Goal: Navigation & Orientation: Find specific page/section

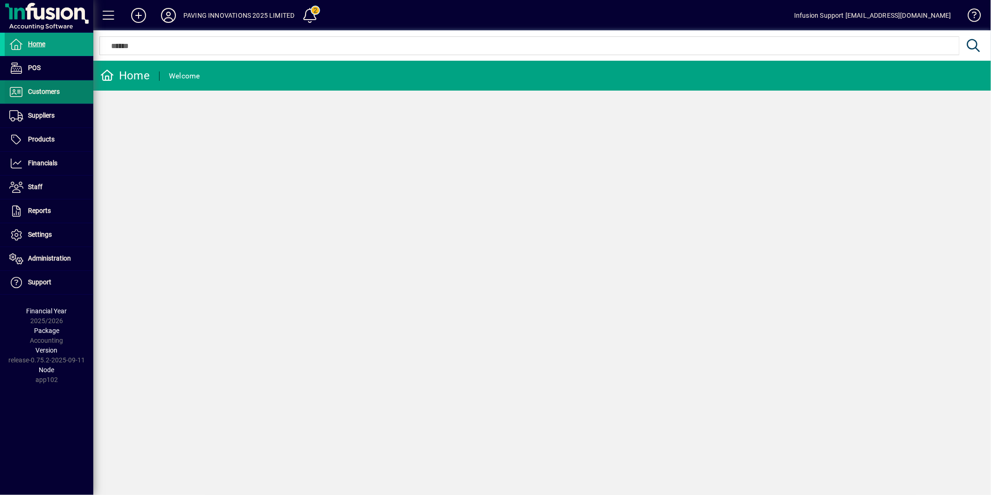
click at [44, 89] on span "Customers" at bounding box center [44, 91] width 32 height 7
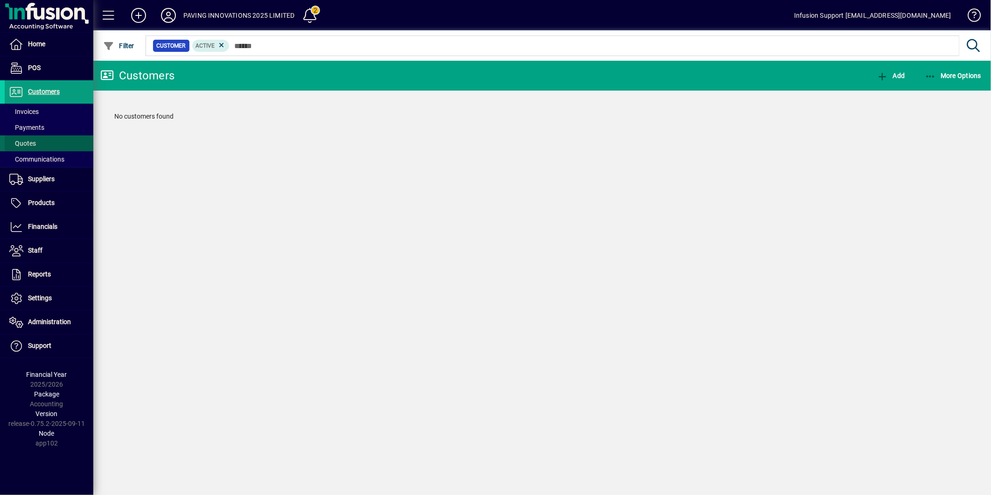
click at [31, 142] on span "Quotes" at bounding box center [22, 143] width 27 height 7
click at [171, 14] on icon at bounding box center [168, 15] width 19 height 15
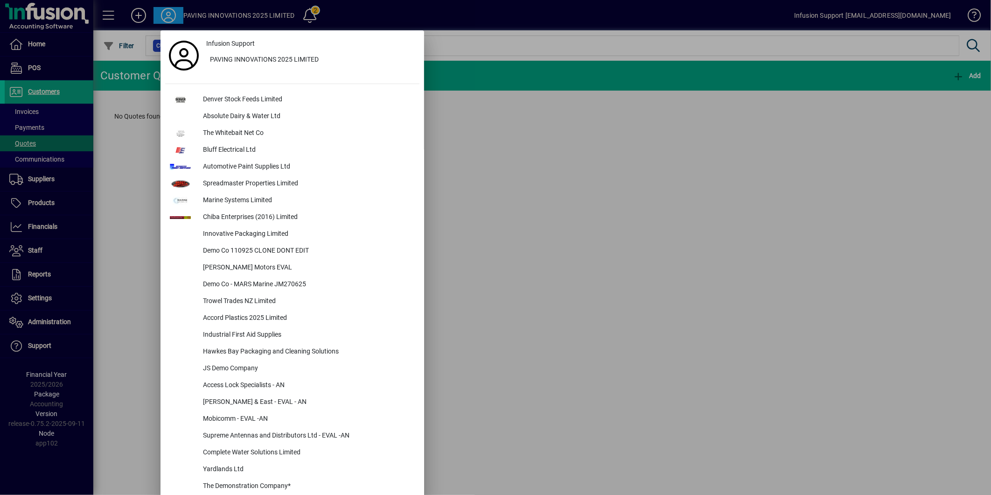
scroll to position [1580, 0]
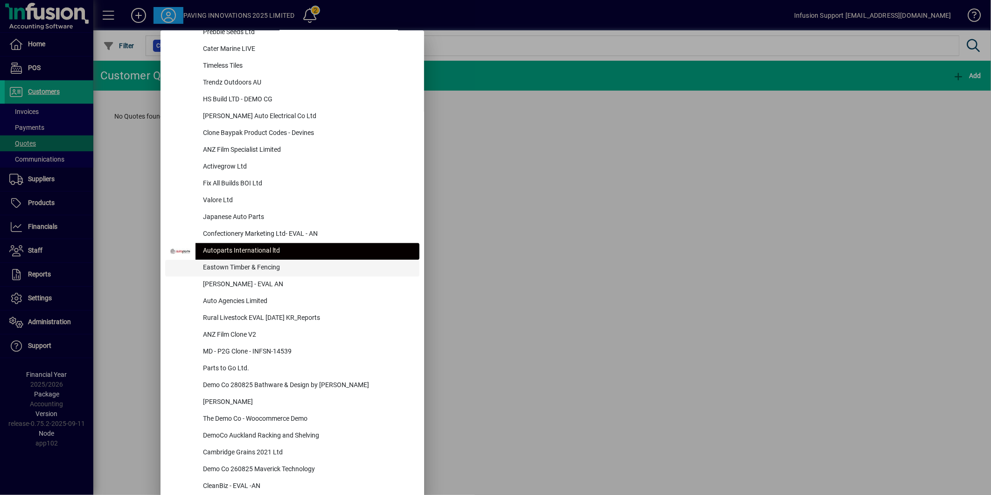
click at [214, 262] on div "Eastown Timber & Fencing" at bounding box center [308, 268] width 224 height 17
